Goal: Book appointment/travel/reservation

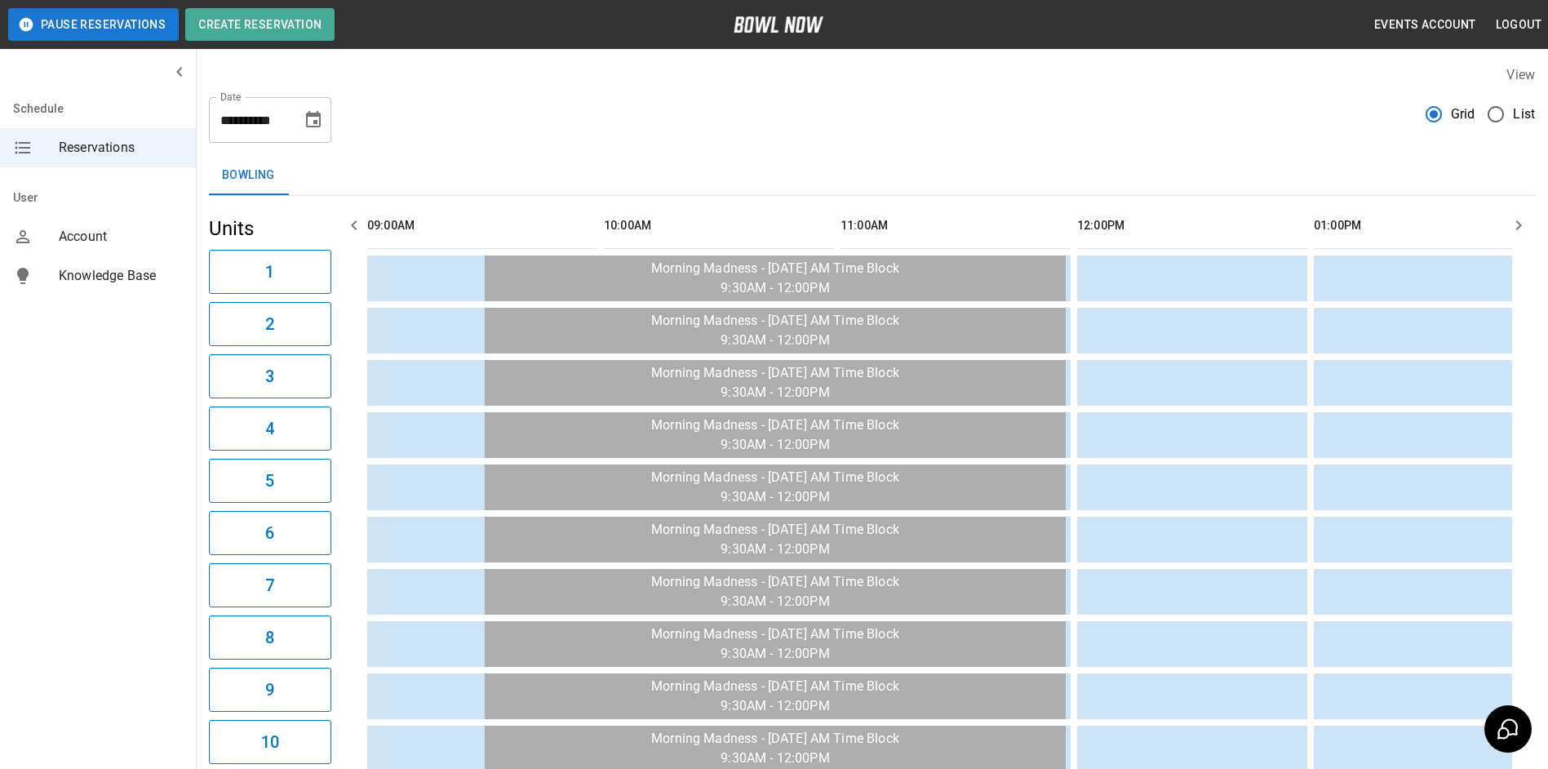
scroll to position [0, 2130]
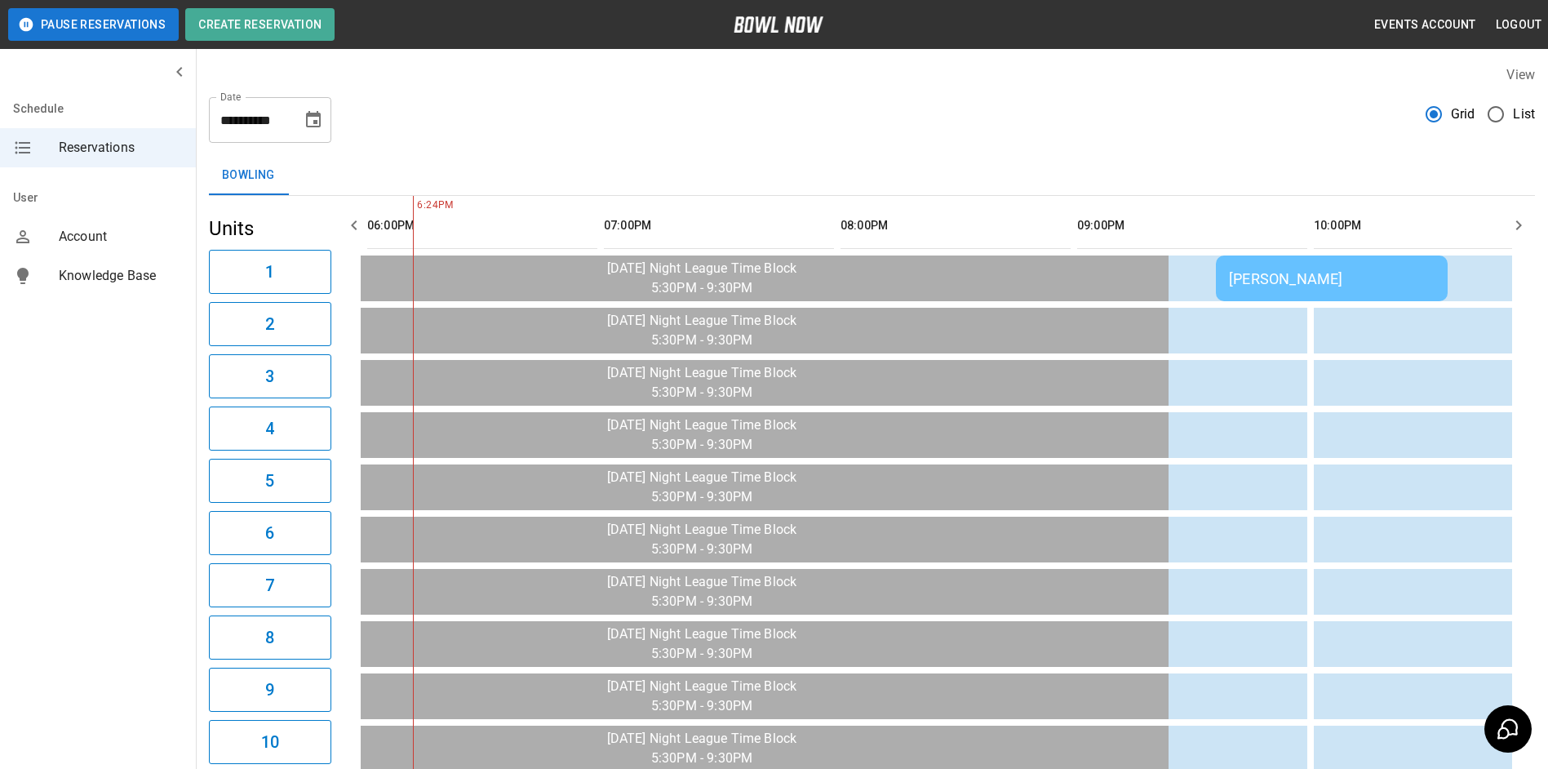
click at [1325, 149] on div "**********" at bounding box center [872, 734] width 1352 height 1365
click at [350, 220] on icon "button" at bounding box center [354, 225] width 20 height 20
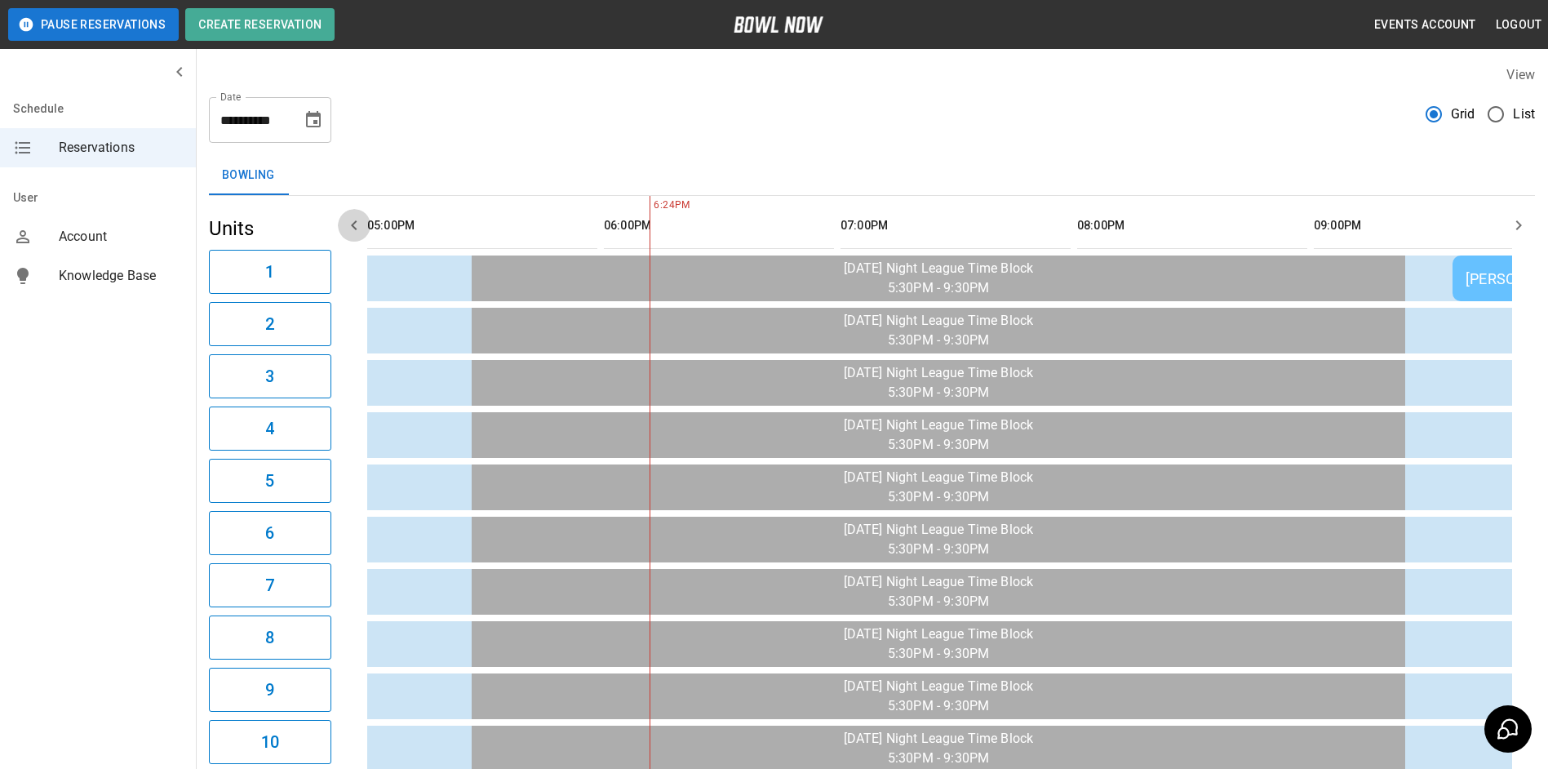
click at [350, 218] on icon "button" at bounding box center [354, 225] width 20 height 20
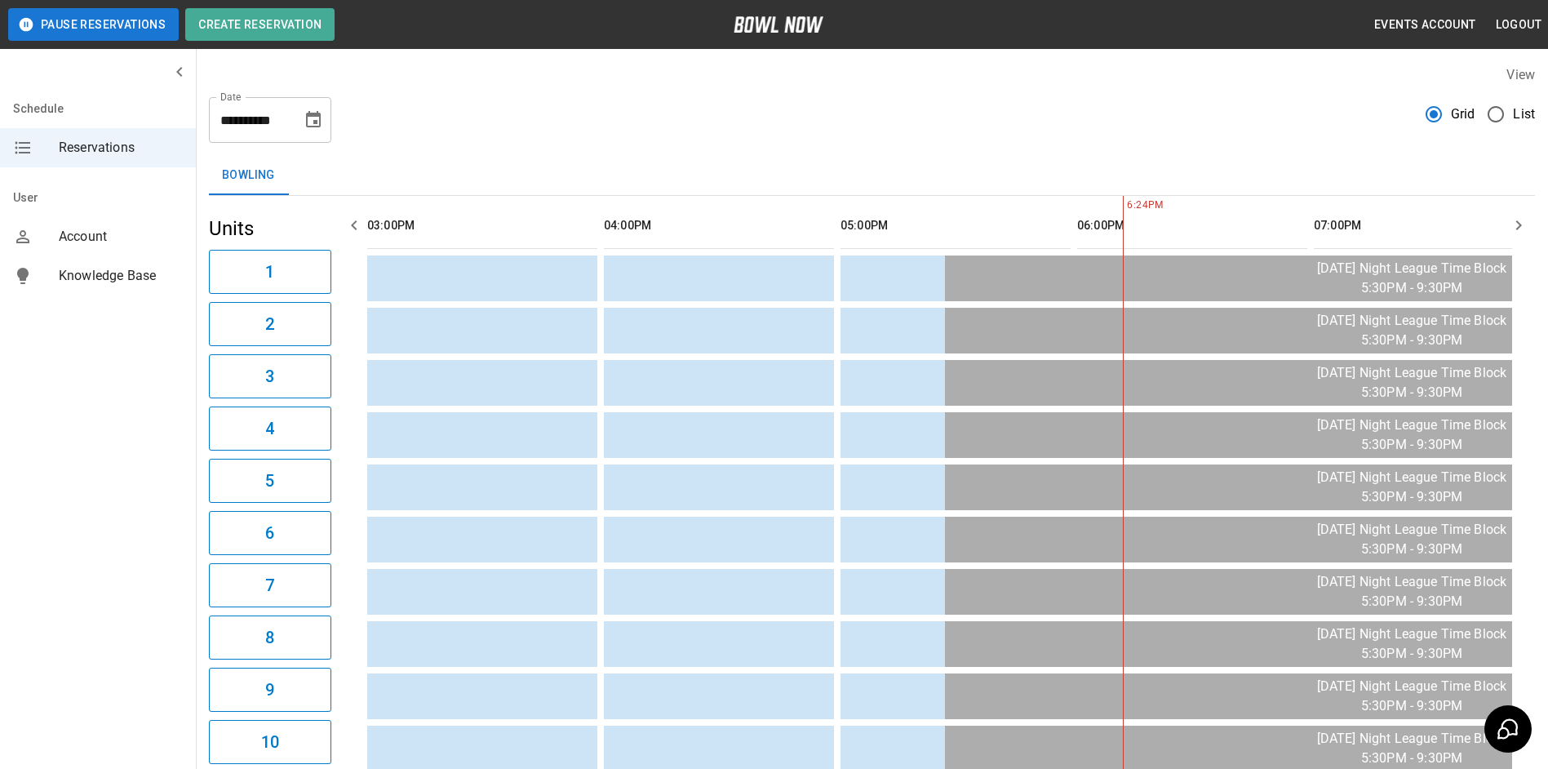
click at [350, 218] on icon "button" at bounding box center [354, 225] width 20 height 20
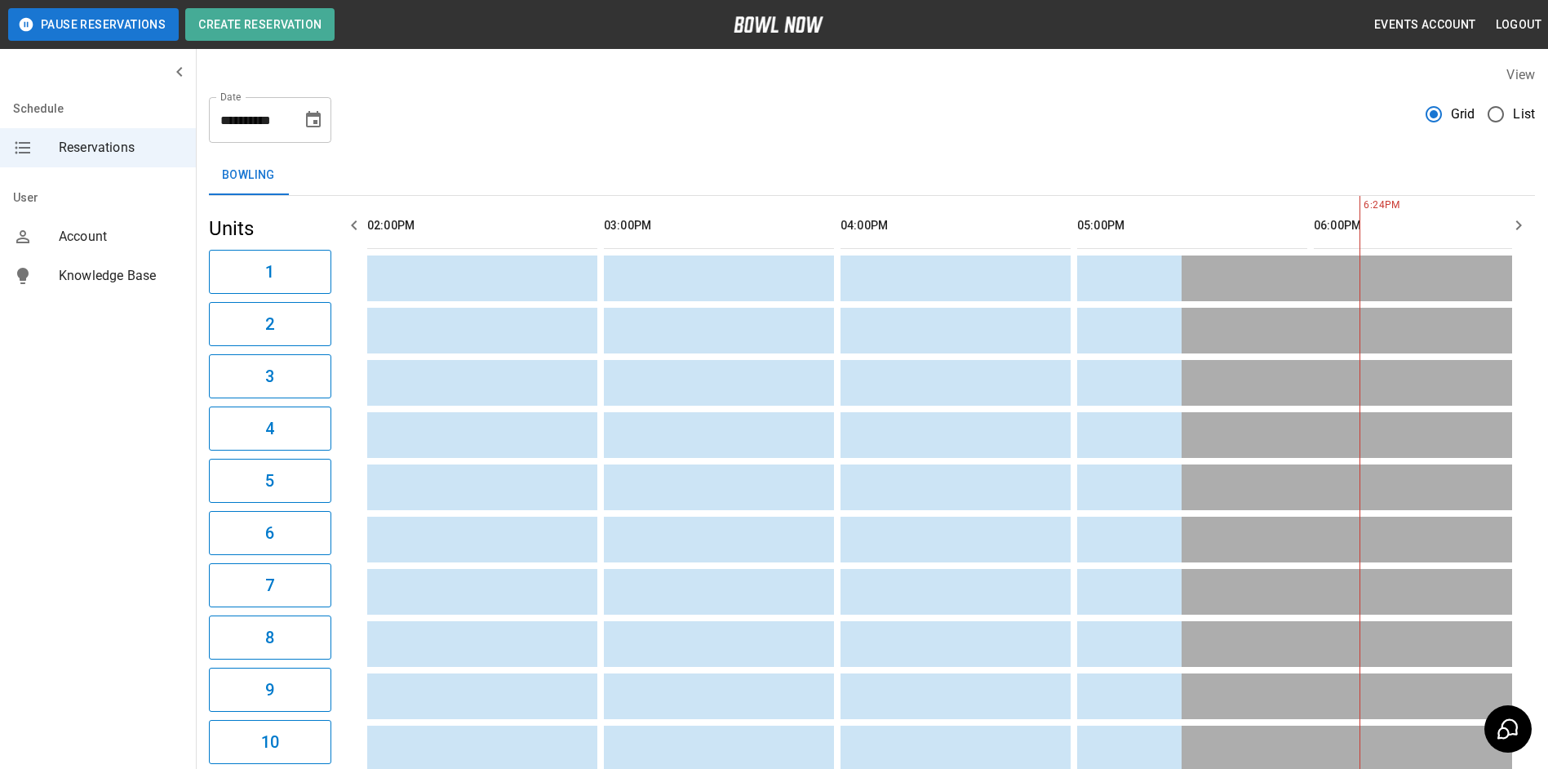
click at [350, 218] on icon "button" at bounding box center [354, 225] width 20 height 20
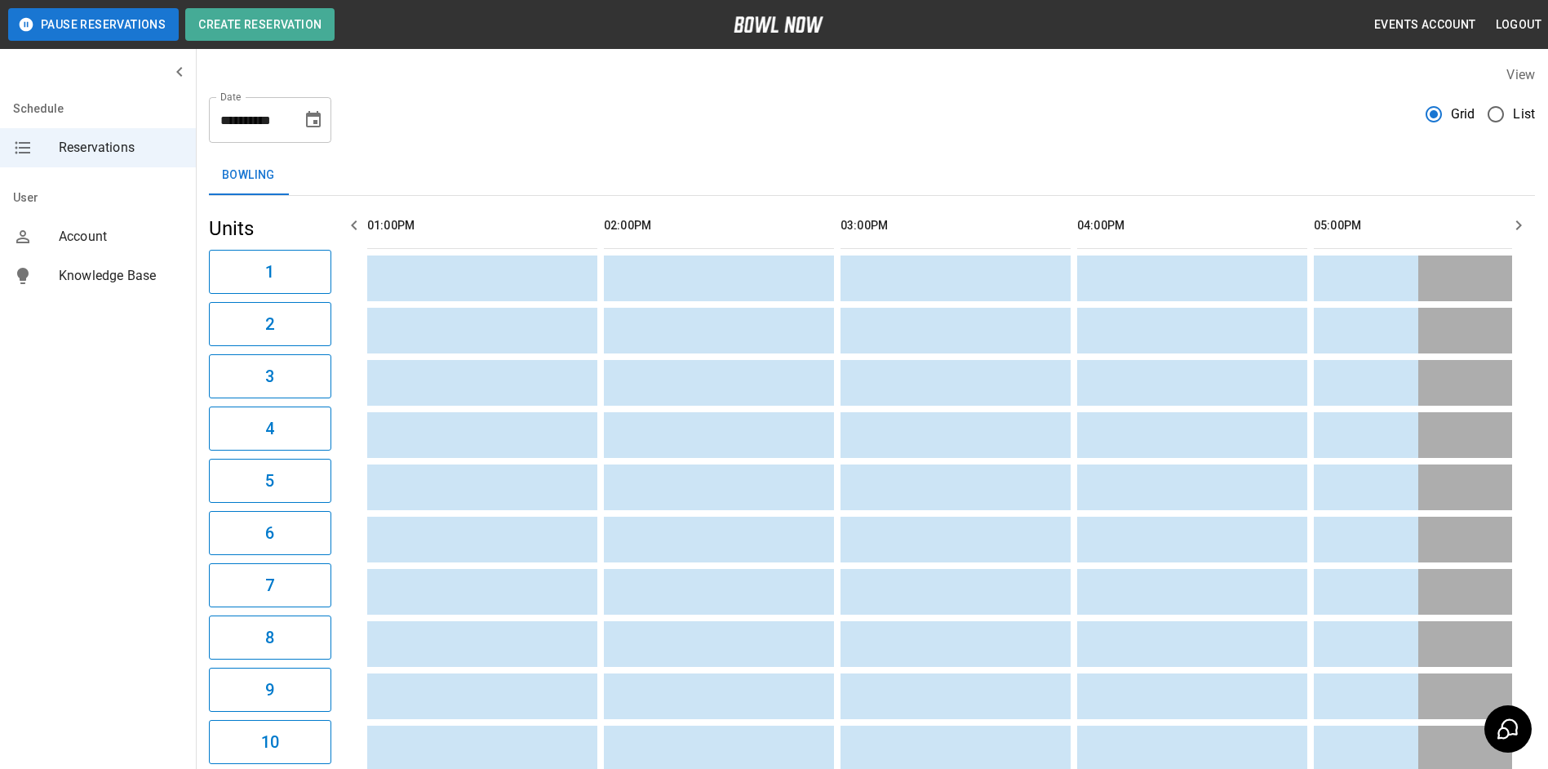
click at [350, 218] on icon "button" at bounding box center [354, 225] width 20 height 20
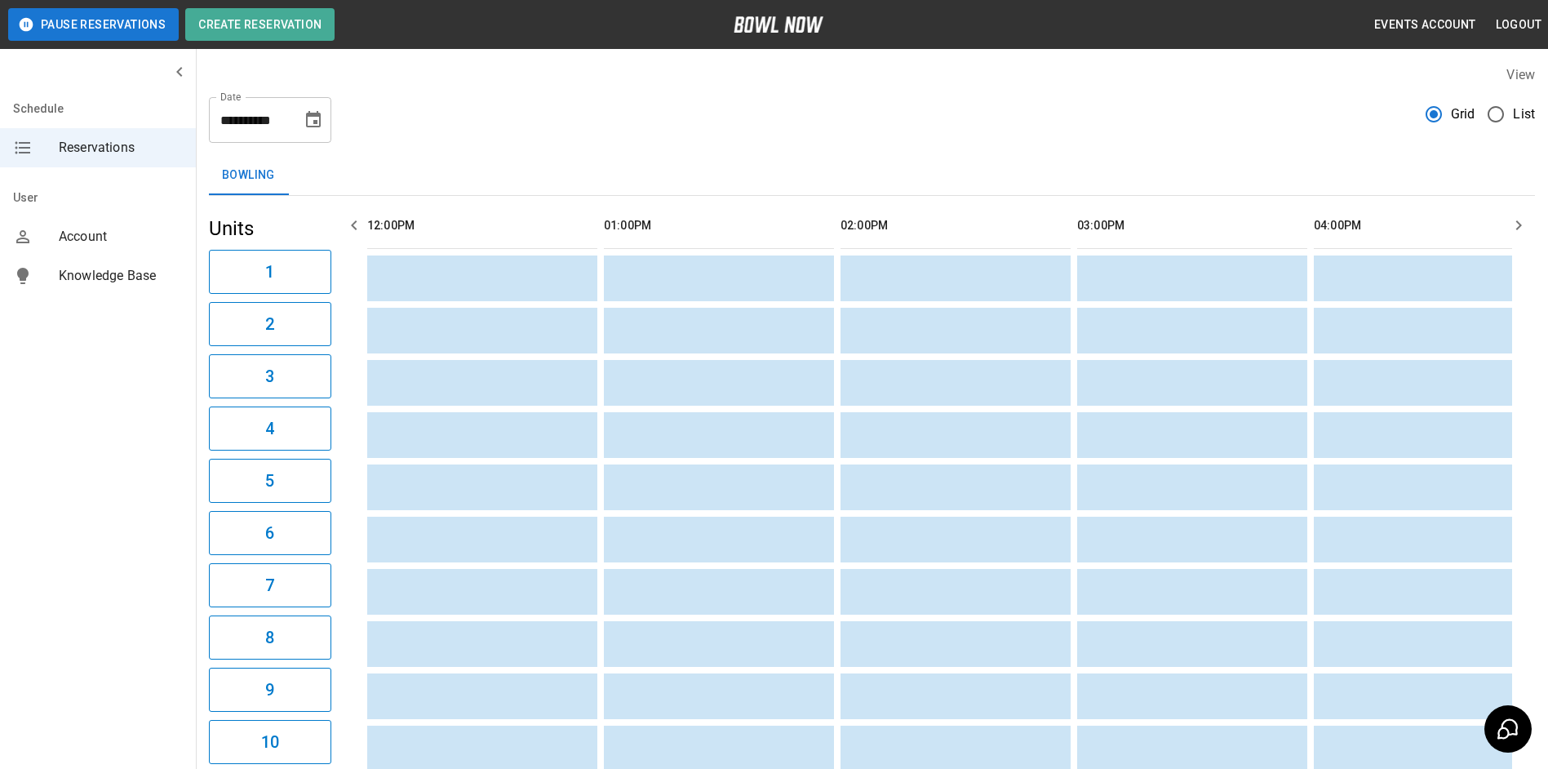
click at [350, 218] on icon "button" at bounding box center [354, 225] width 20 height 20
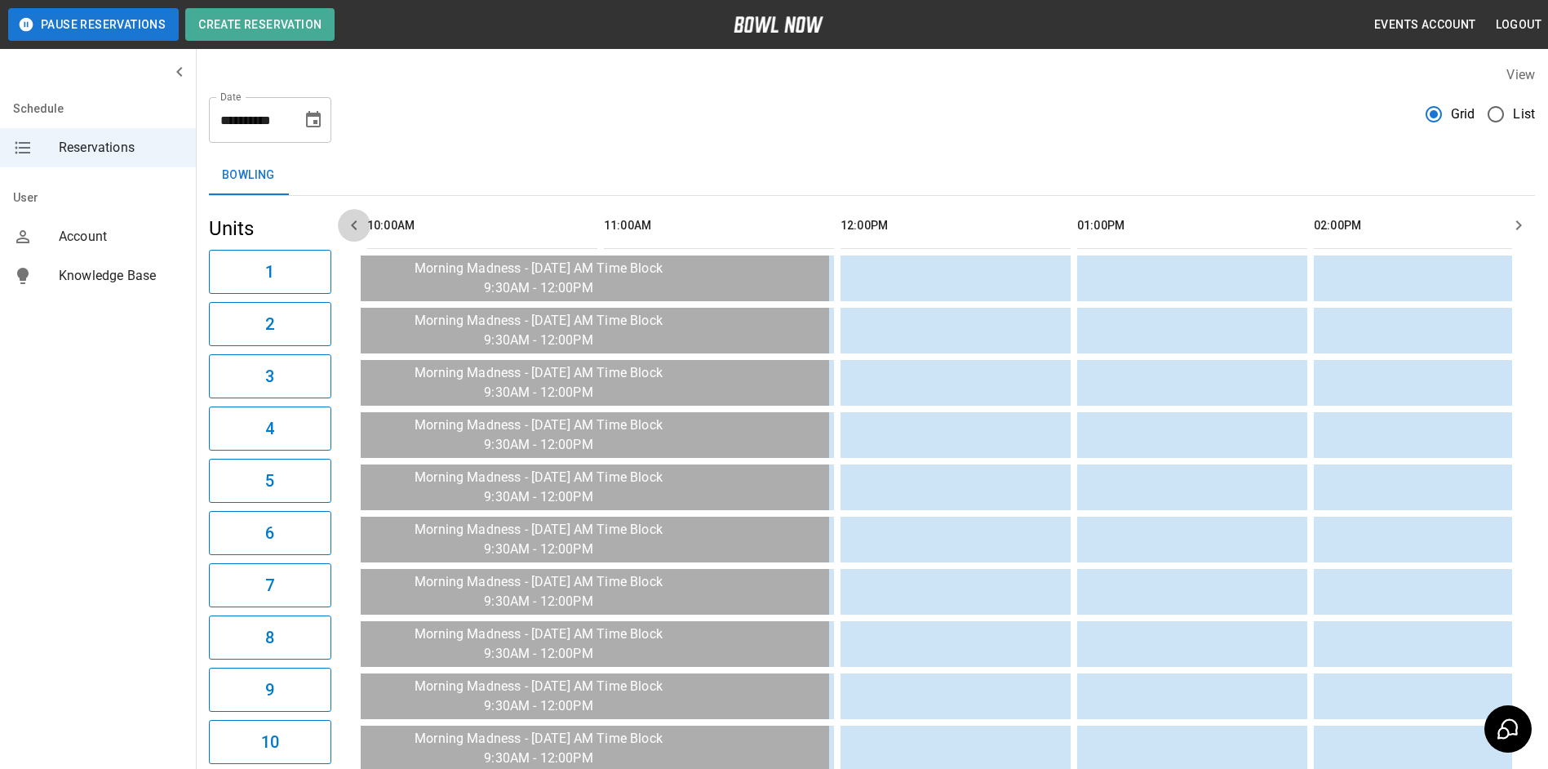
click at [350, 218] on icon "button" at bounding box center [354, 225] width 20 height 20
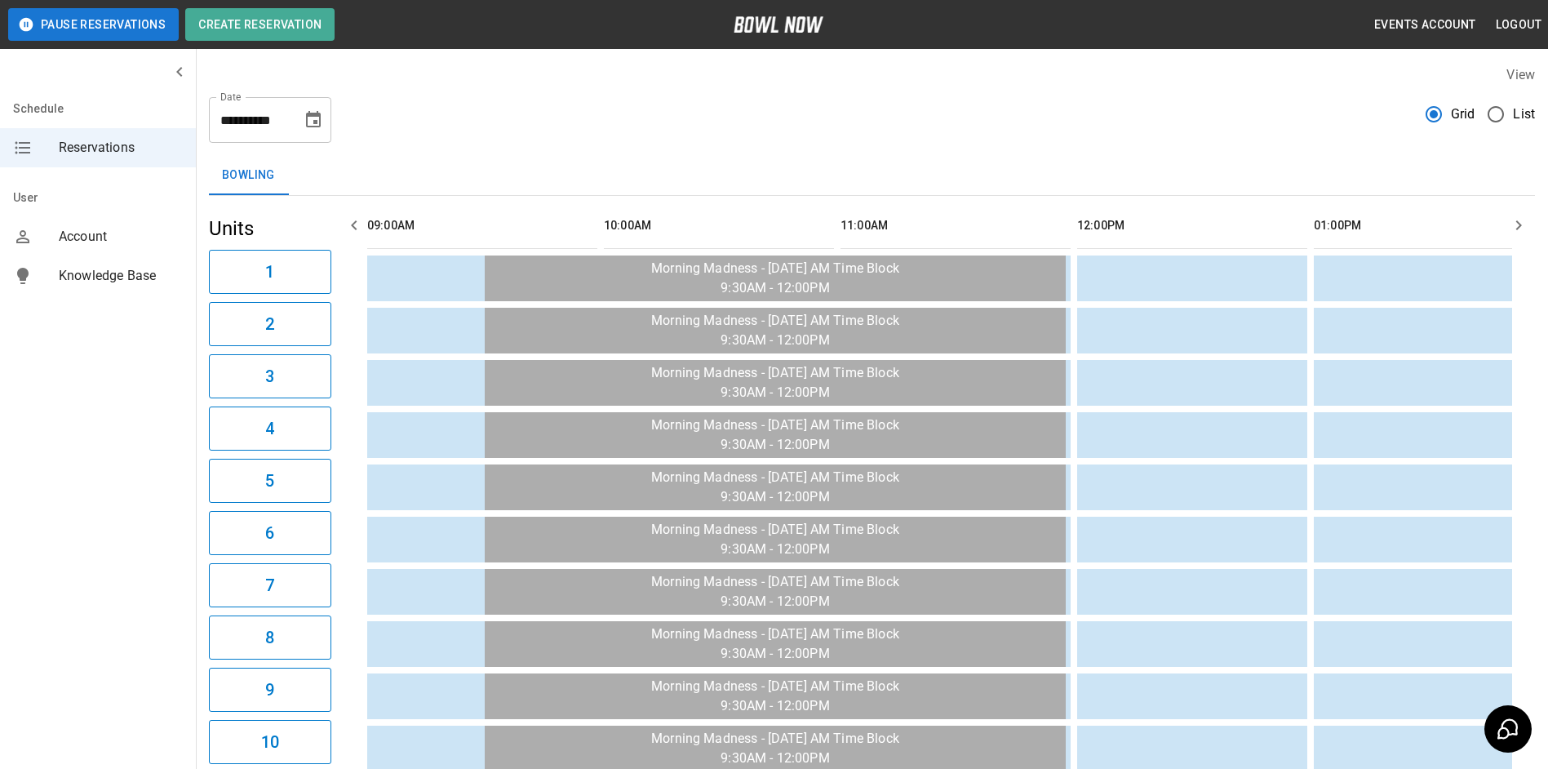
click at [350, 218] on icon "button" at bounding box center [354, 225] width 20 height 20
click at [1520, 214] on button "button" at bounding box center [1519, 225] width 33 height 33
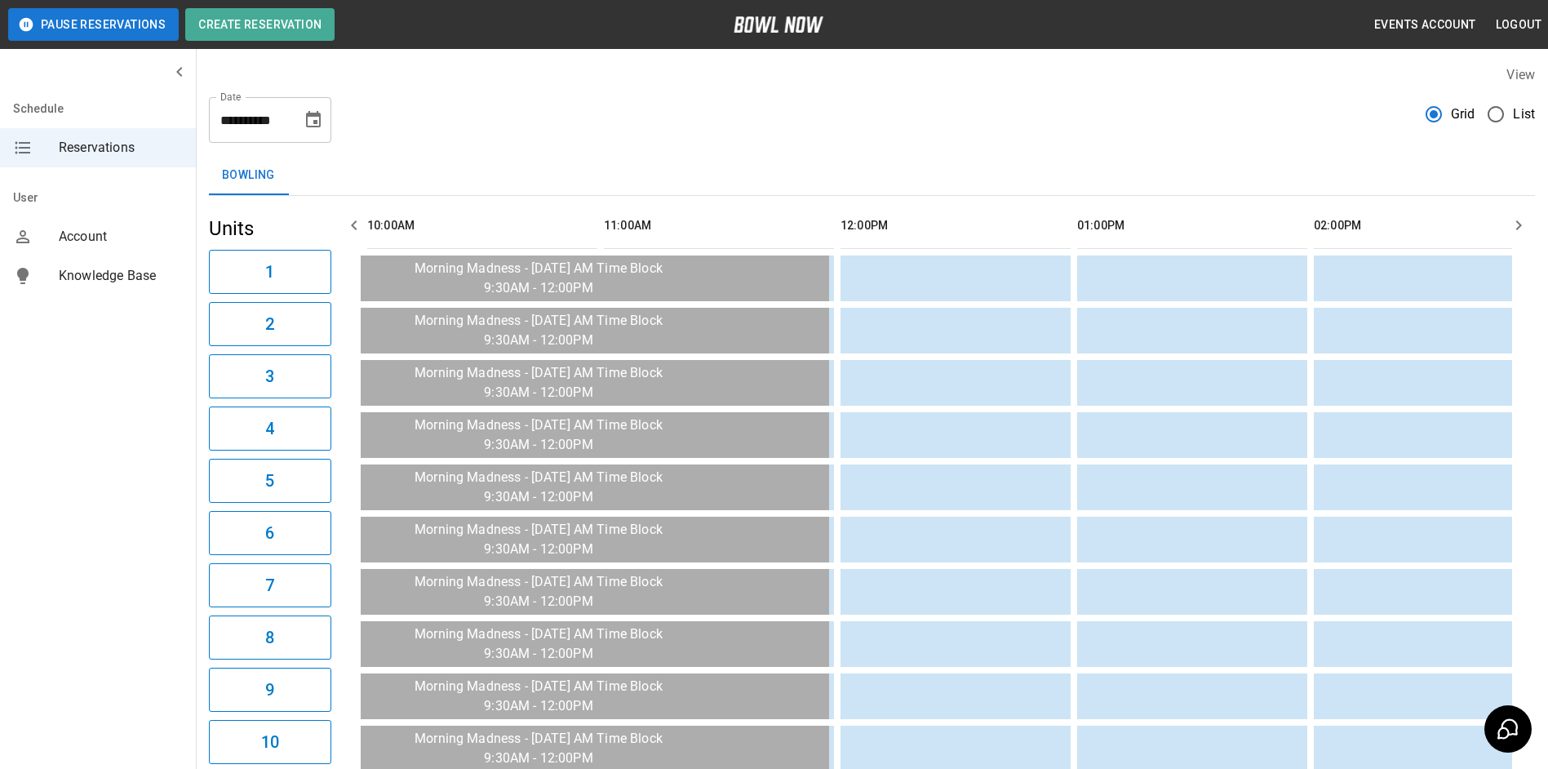
click at [1520, 214] on button "button" at bounding box center [1519, 225] width 33 height 33
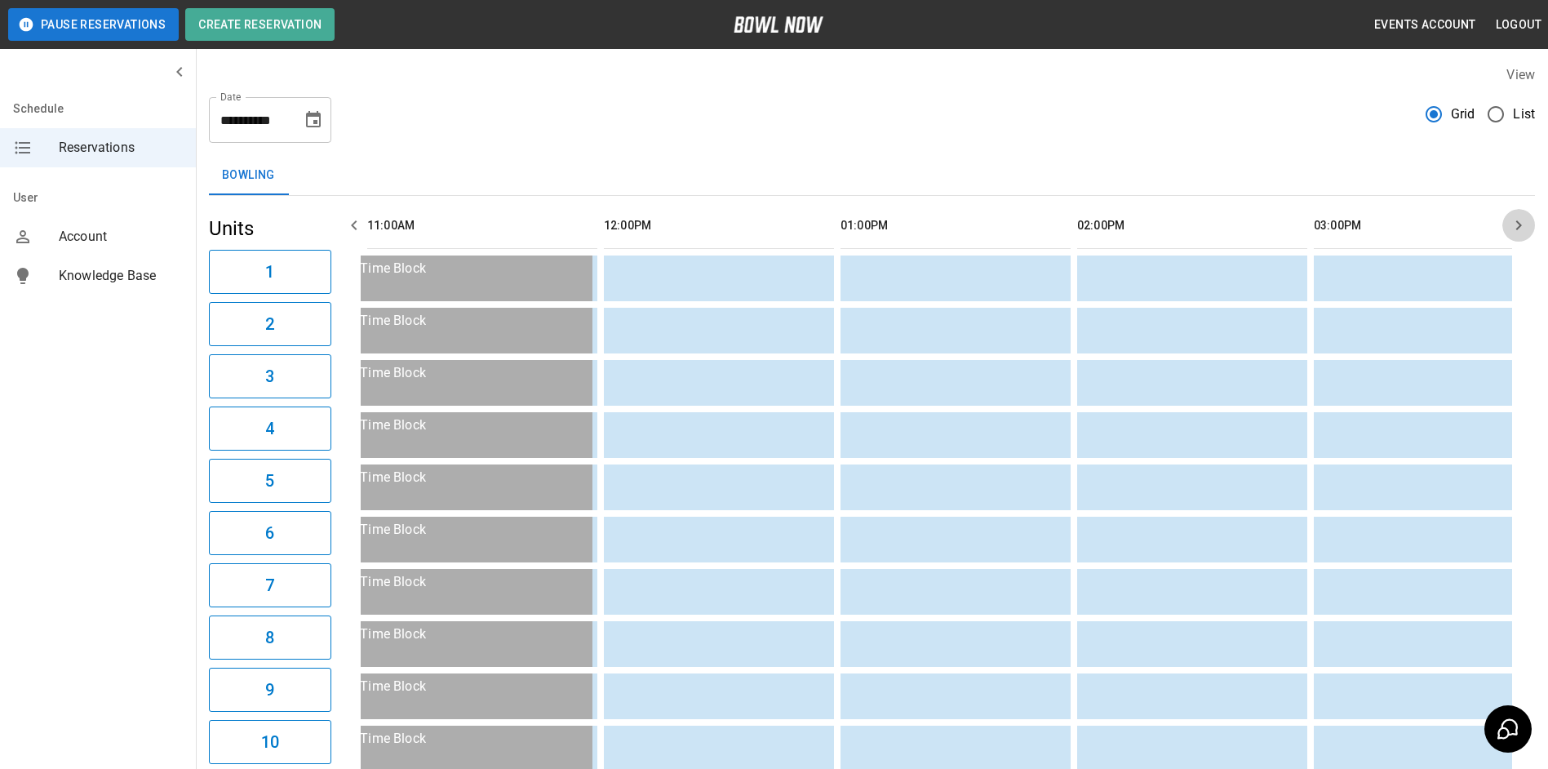
click at [1520, 214] on button "button" at bounding box center [1519, 225] width 33 height 33
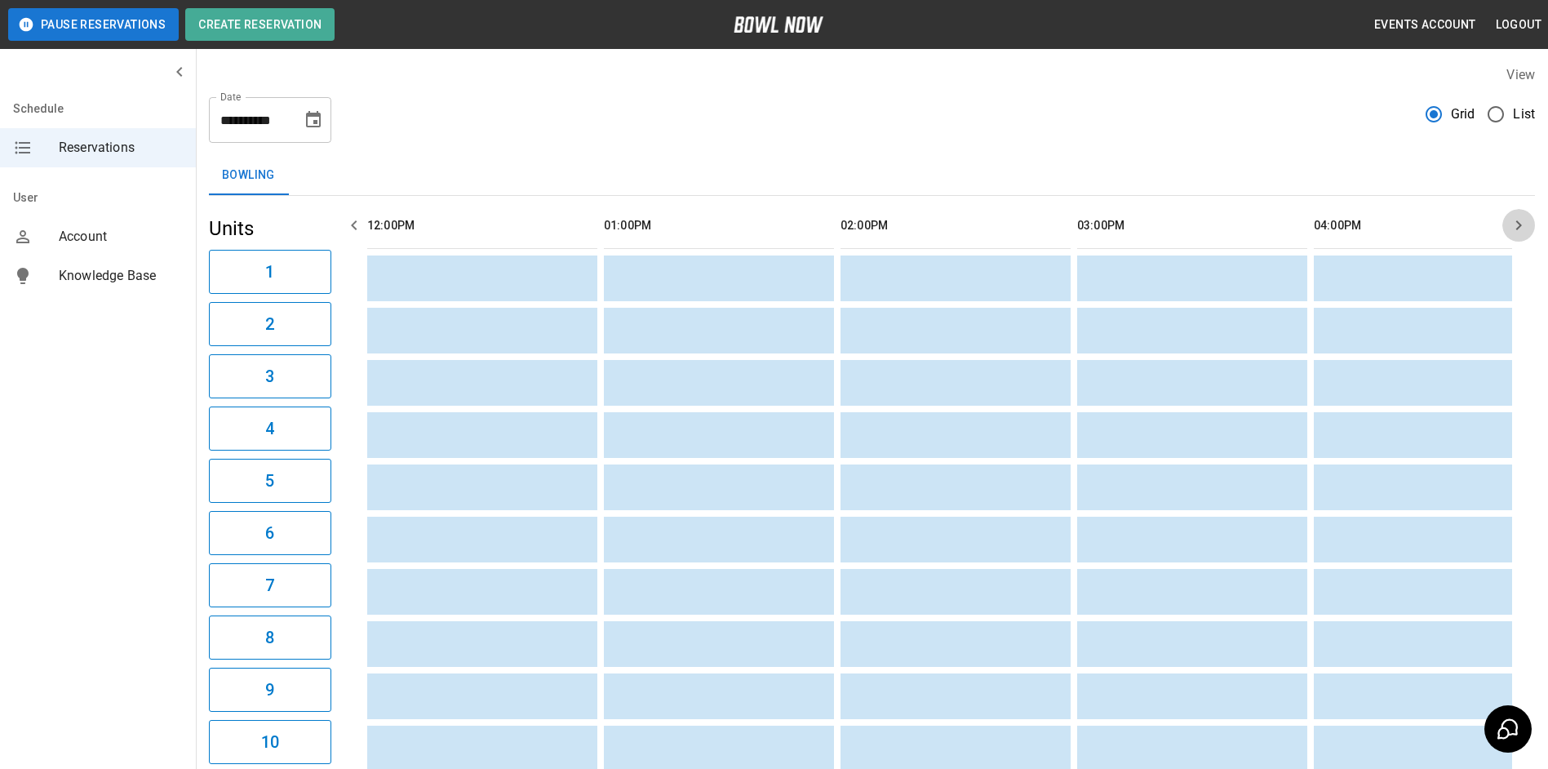
click at [1520, 214] on button "button" at bounding box center [1519, 225] width 33 height 33
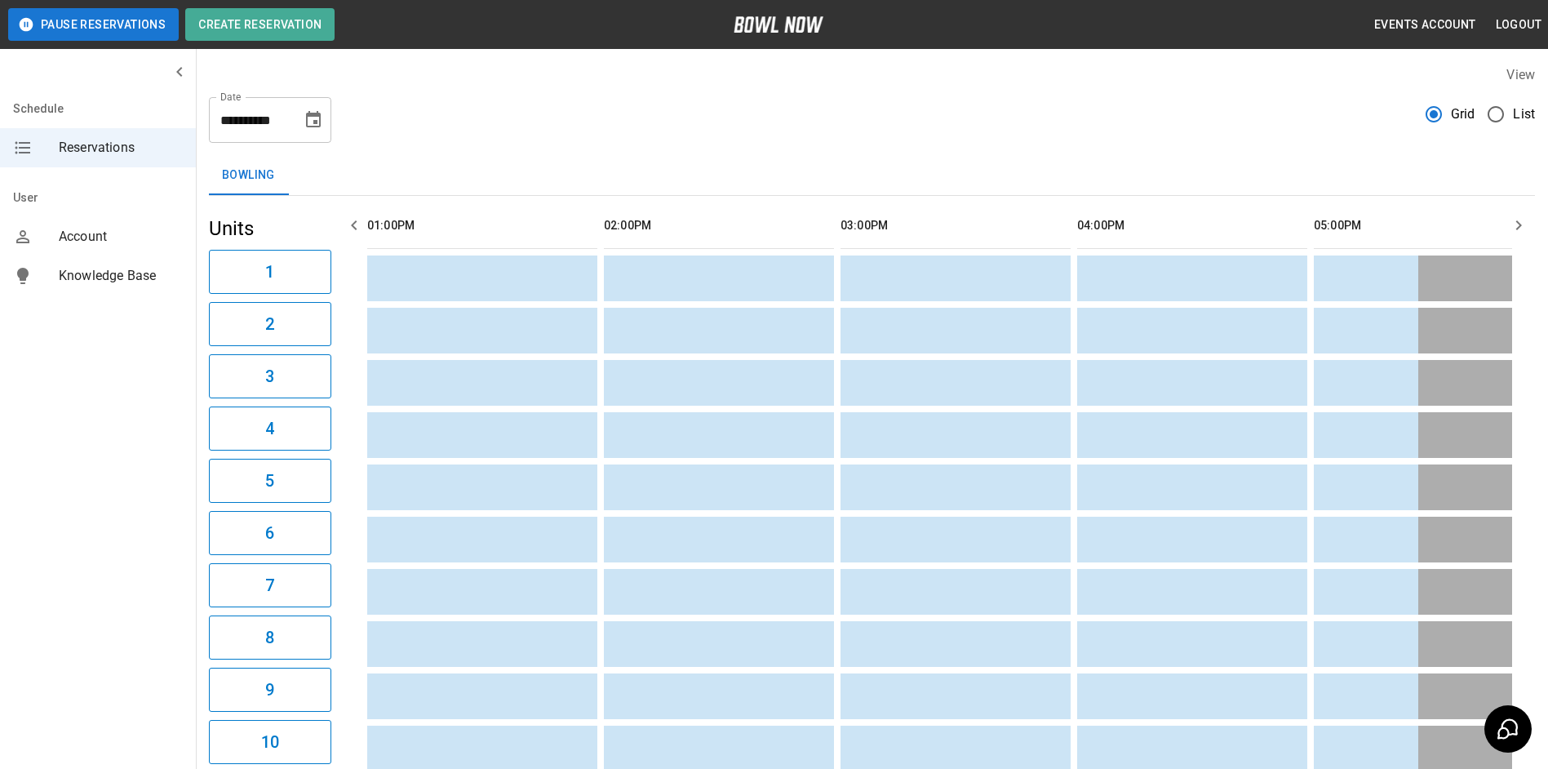
click at [1520, 214] on button "button" at bounding box center [1519, 225] width 33 height 33
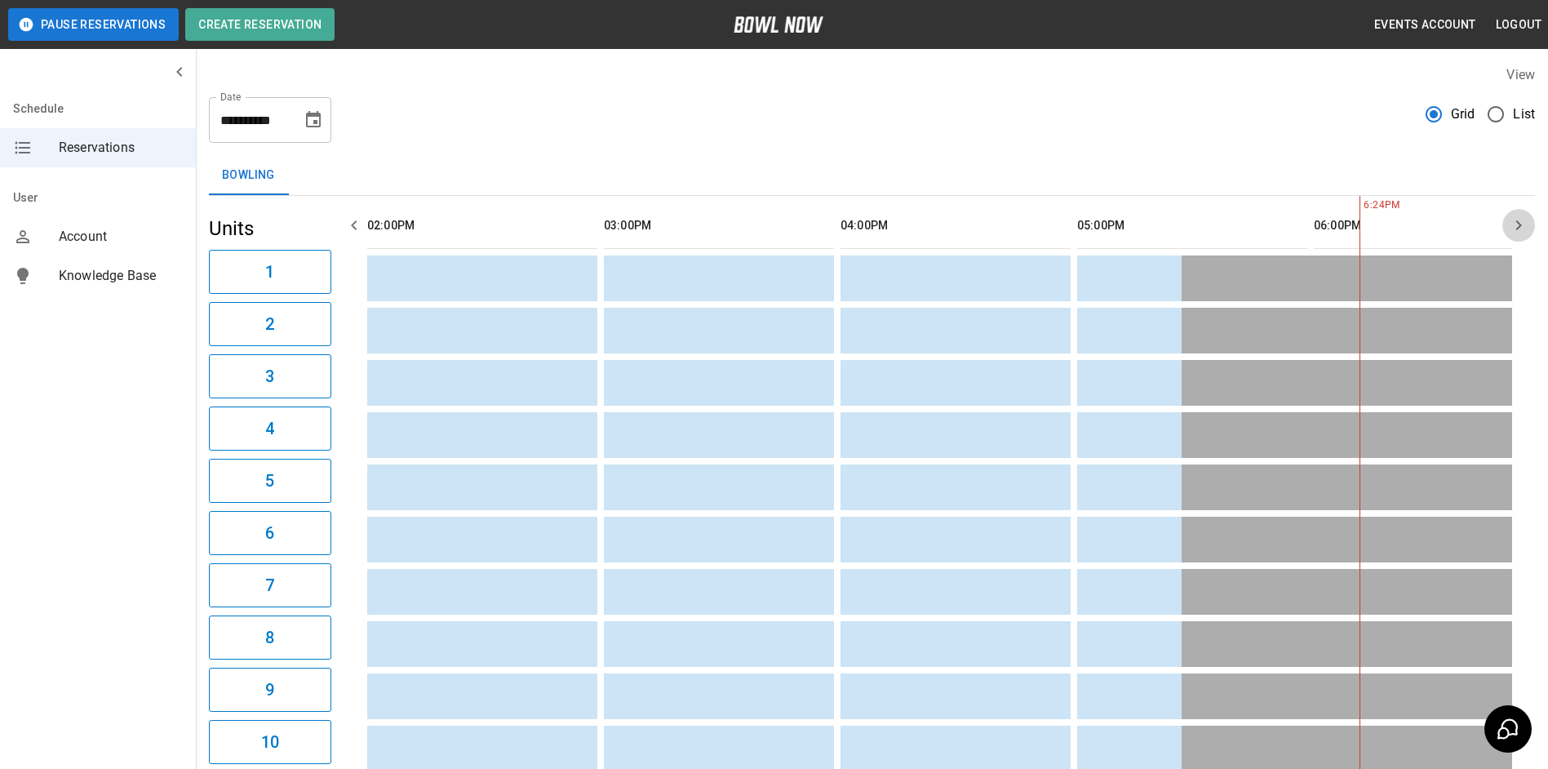
click at [1519, 214] on button "button" at bounding box center [1519, 225] width 33 height 33
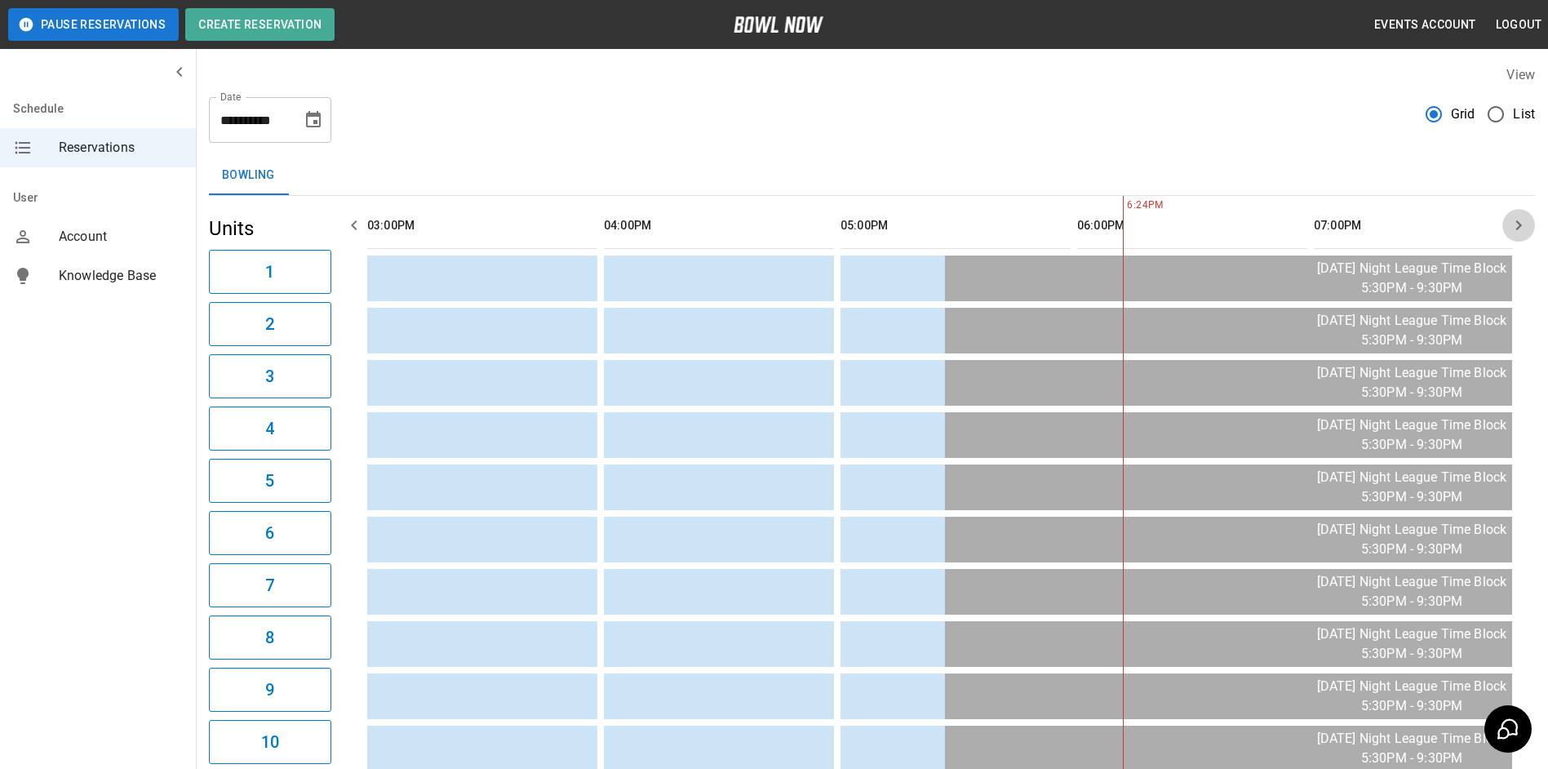
click at [1516, 214] on button "button" at bounding box center [1519, 225] width 33 height 33
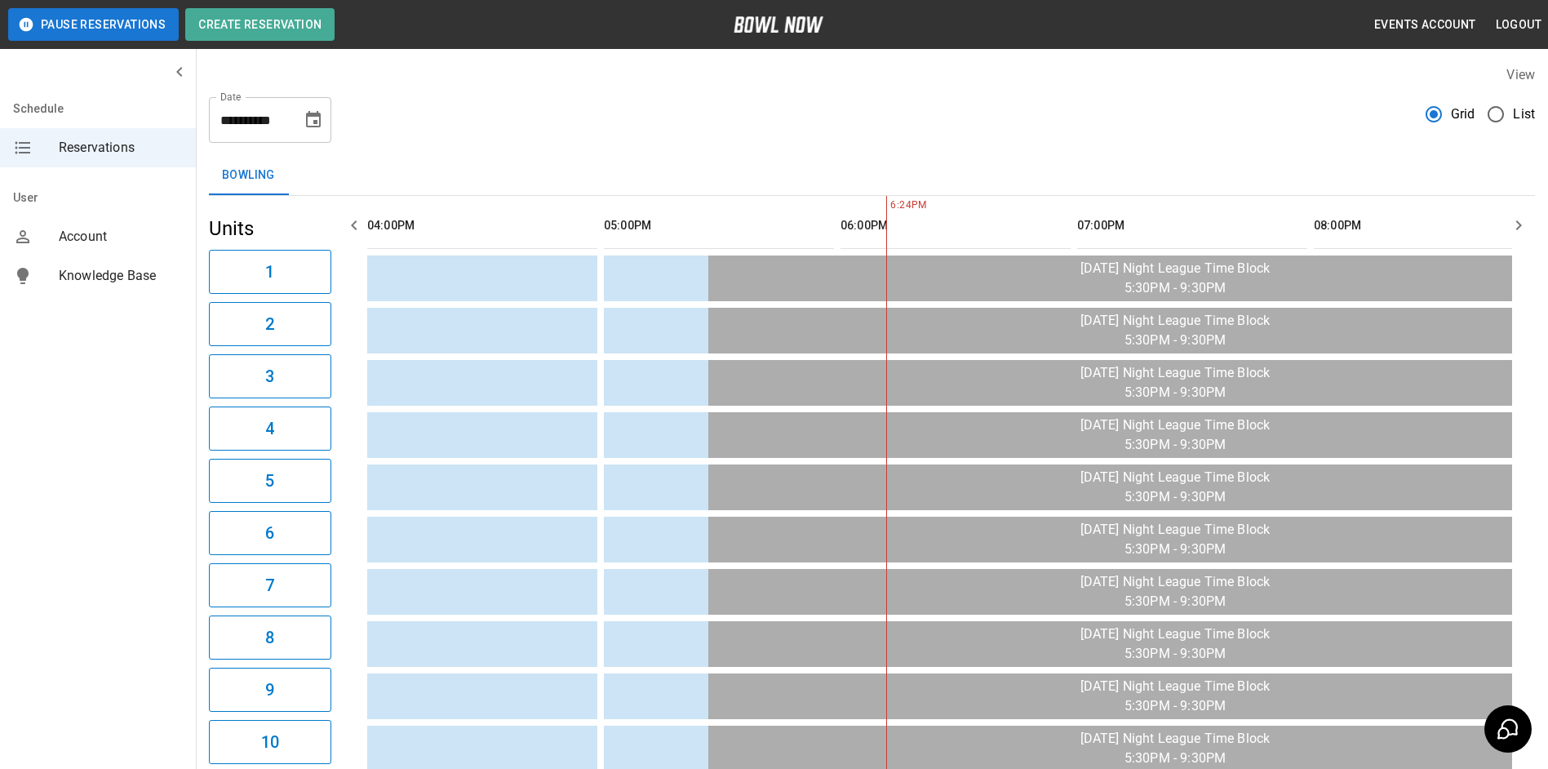
click at [1516, 214] on button "button" at bounding box center [1519, 225] width 33 height 33
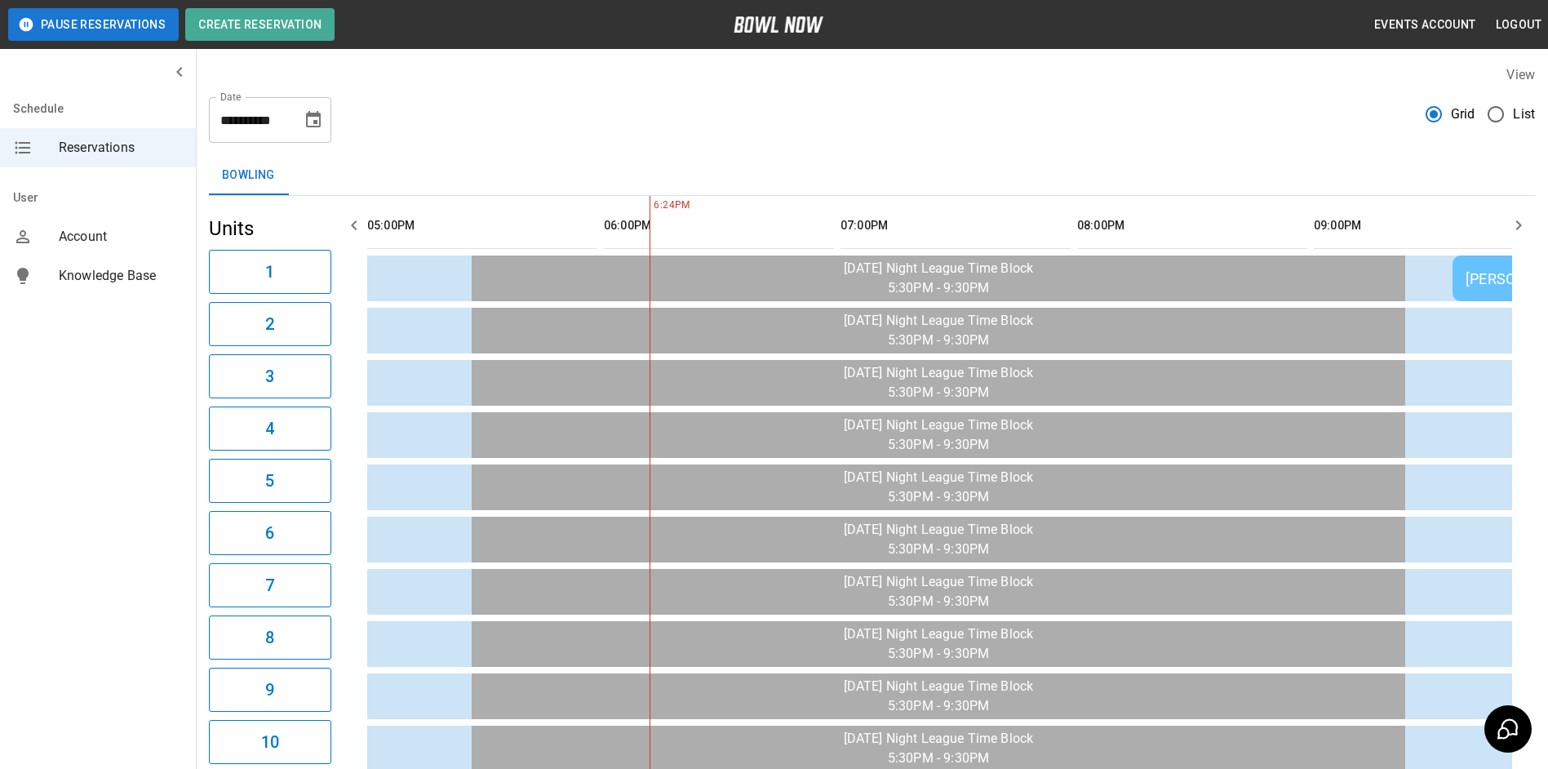
click at [1516, 214] on button "button" at bounding box center [1519, 225] width 33 height 33
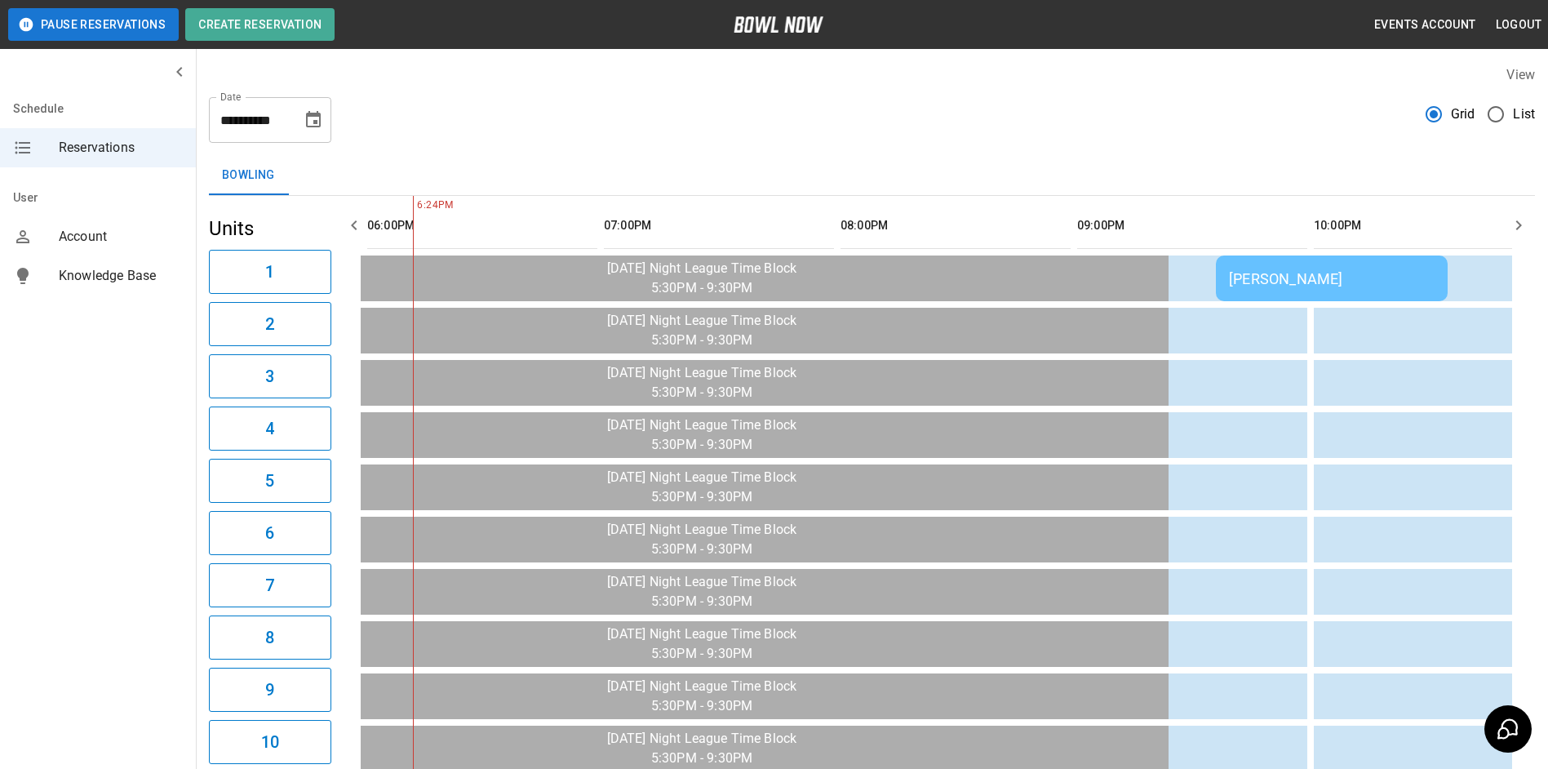
click at [1516, 214] on button "button" at bounding box center [1519, 225] width 33 height 33
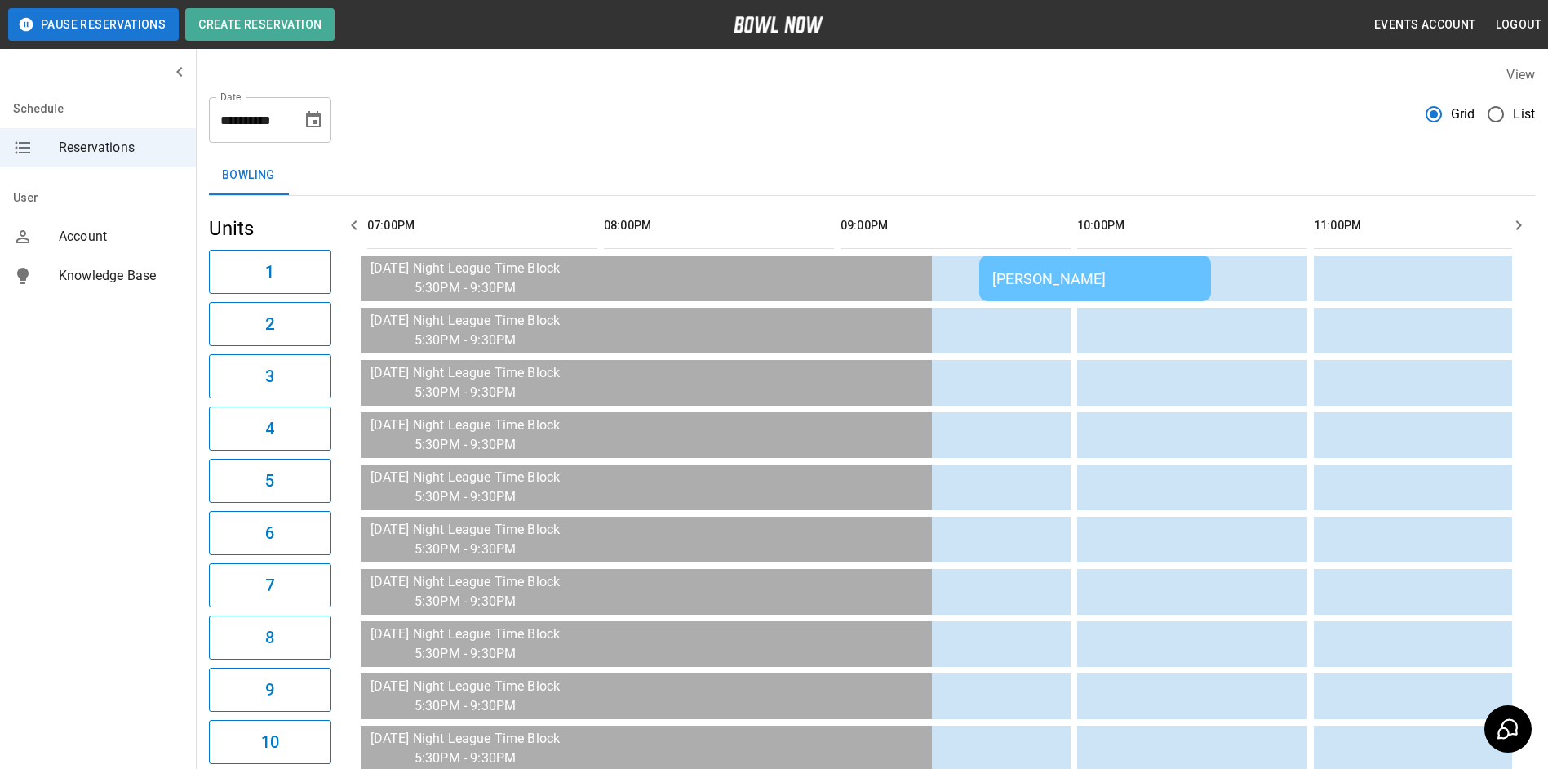
click at [1516, 214] on button "button" at bounding box center [1519, 225] width 33 height 33
